Goal: Understand process/instructions: Learn how to perform a task or action

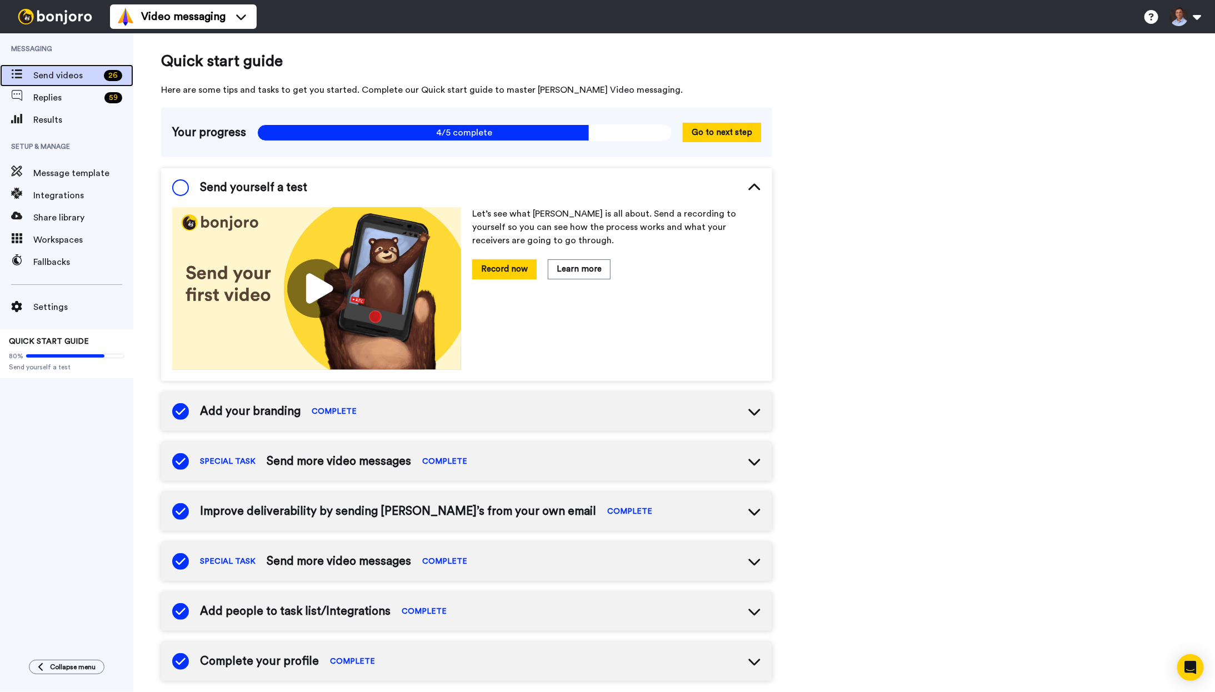
click at [53, 79] on span "Send videos" at bounding box center [66, 75] width 66 height 13
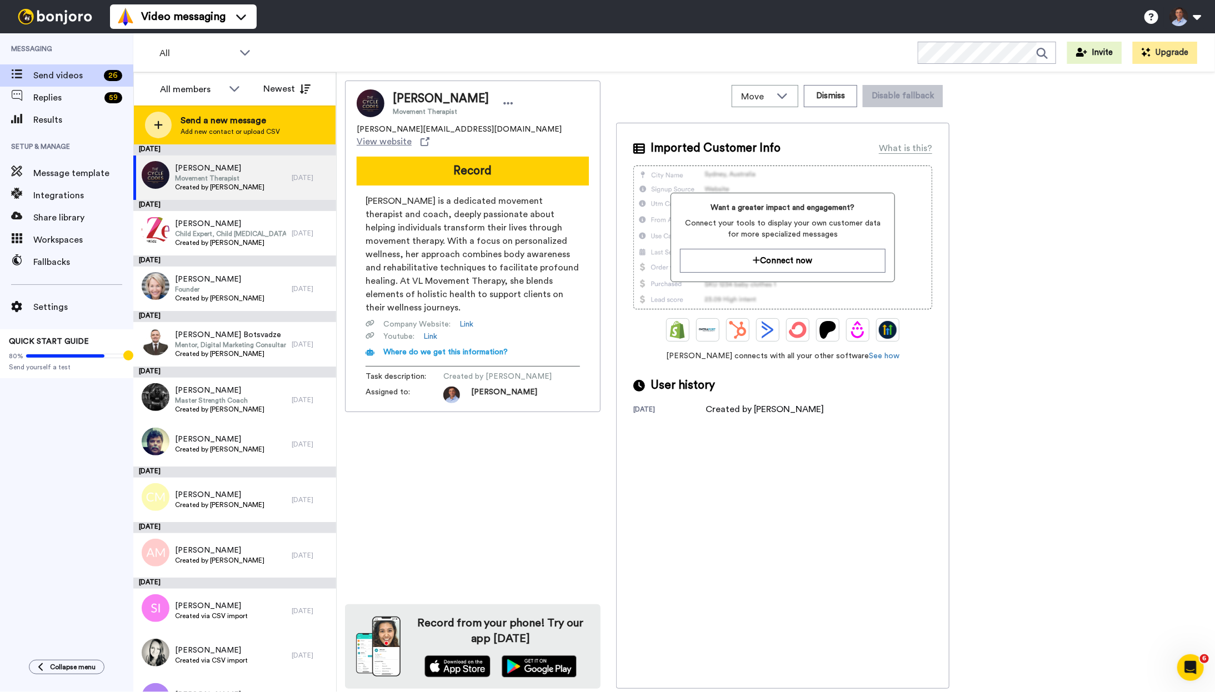
click at [167, 123] on div at bounding box center [158, 125] width 27 height 27
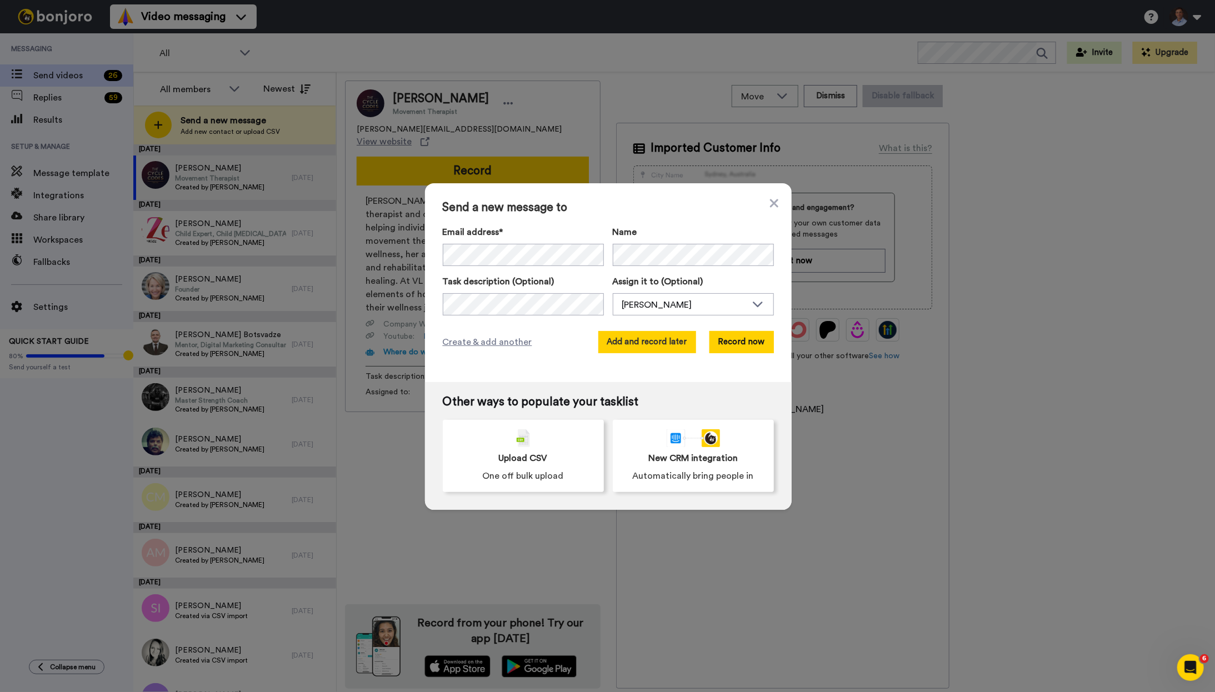
click at [675, 346] on button "Add and record later" at bounding box center [647, 342] width 98 height 22
